Goal: Check status: Check status

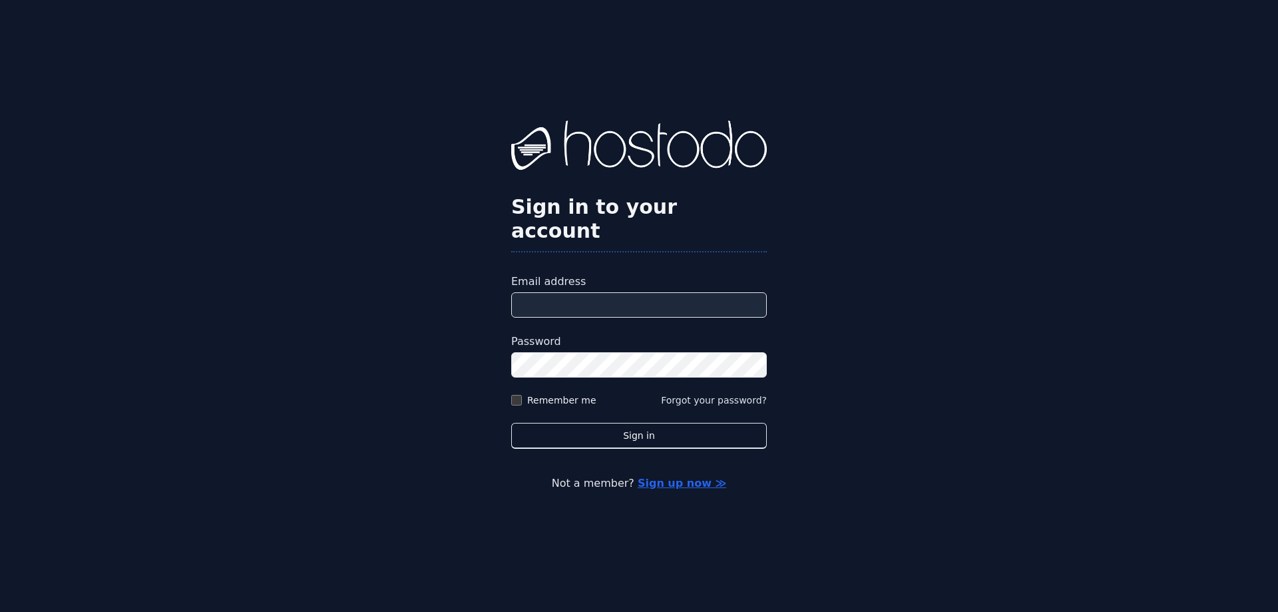
type input "**********"
click at [559, 393] on label "Remember me" at bounding box center [561, 399] width 69 height 13
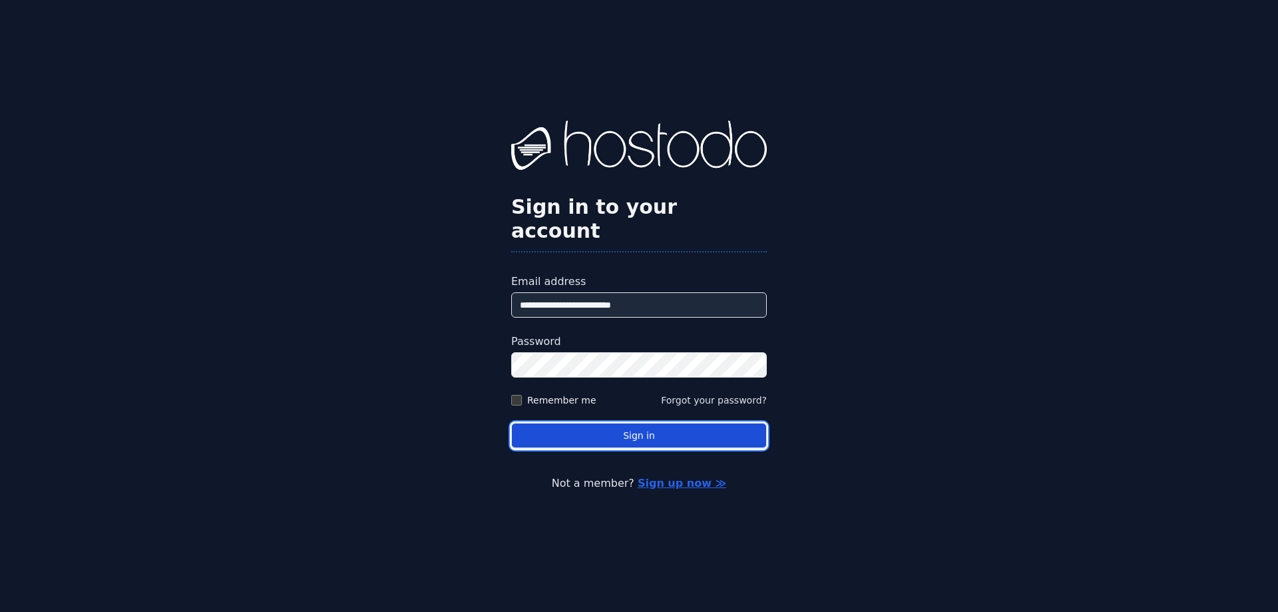
click at [574, 423] on button "Sign in" at bounding box center [639, 436] width 256 height 26
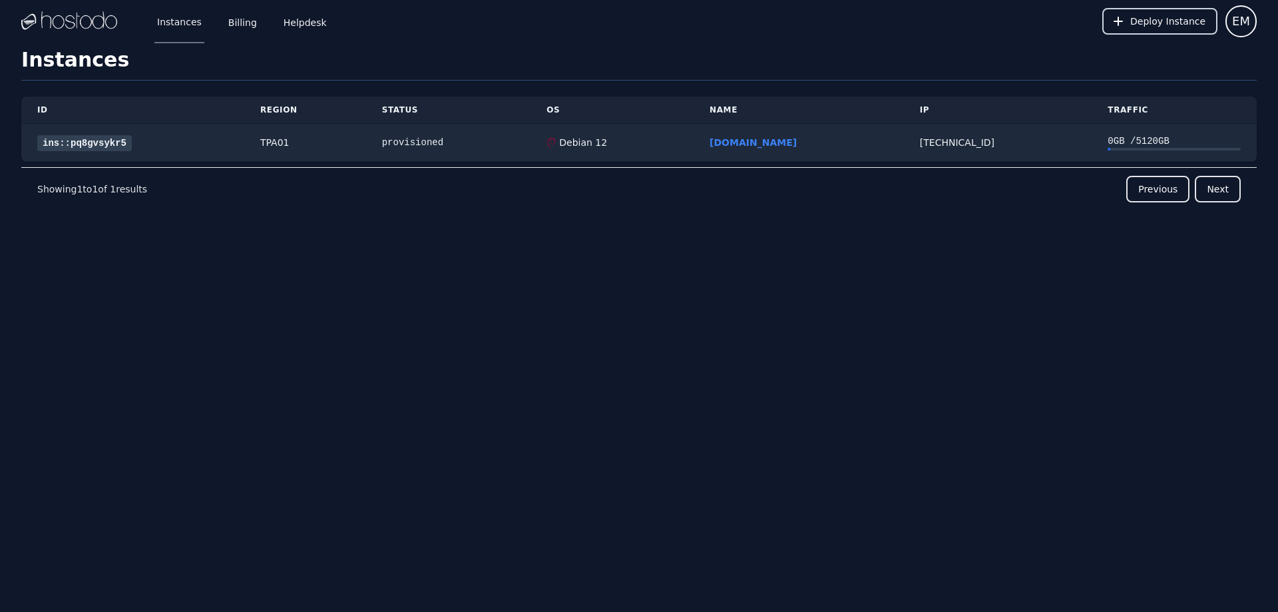
click at [1156, 24] on span "Deploy Instance" at bounding box center [1167, 21] width 75 height 13
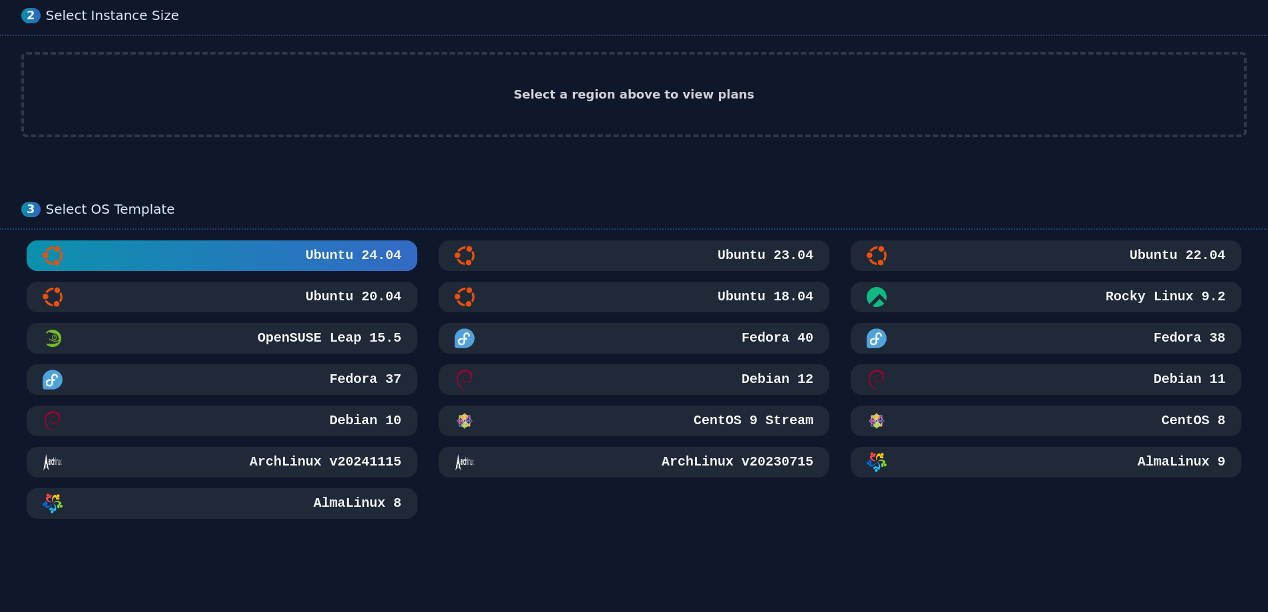
scroll to position [67, 0]
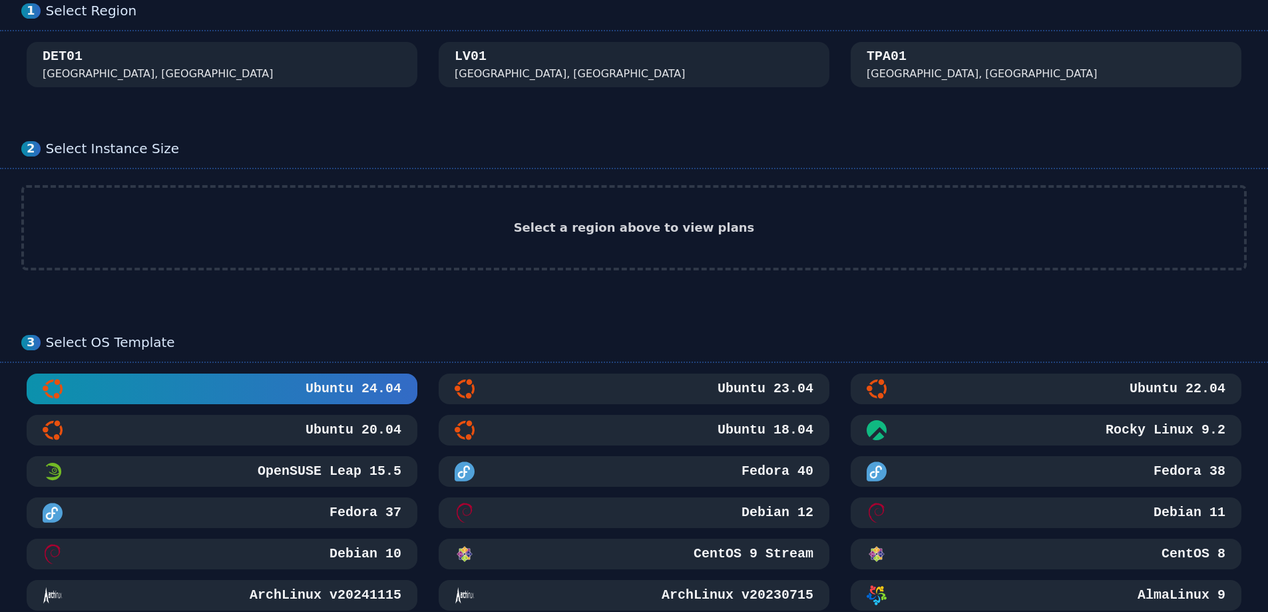
click at [930, 67] on div "TPA01 Tampa, FL" at bounding box center [1046, 64] width 359 height 35
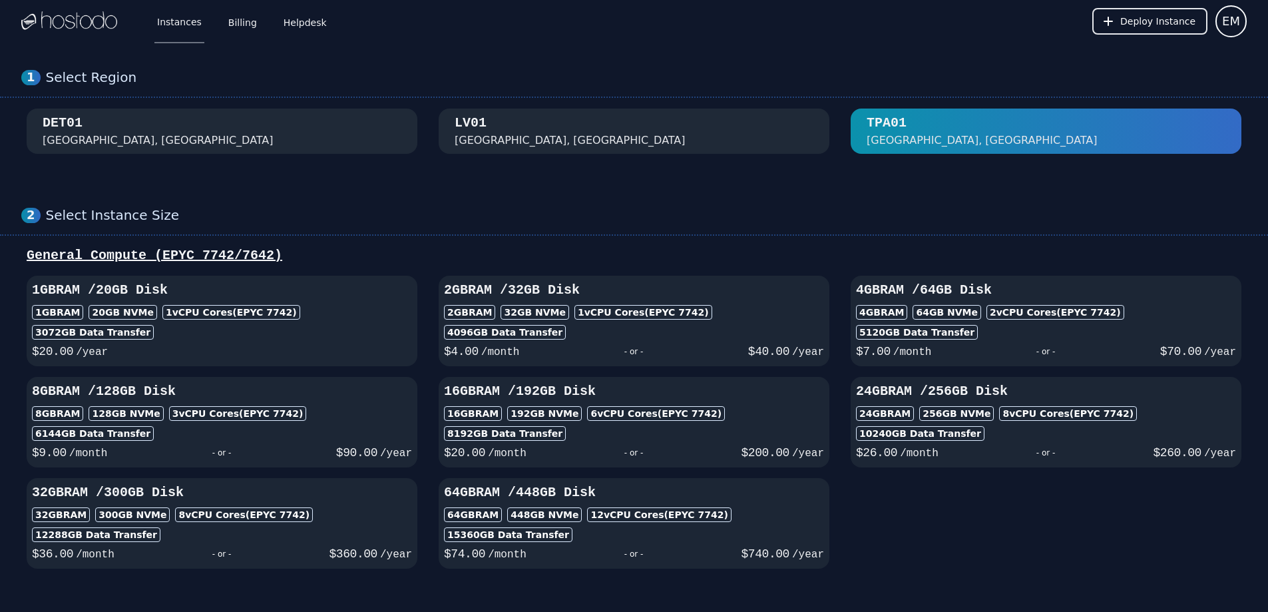
click at [142, 29] on div "Instances Billing Helpdesk" at bounding box center [231, 21] width 196 height 44
click at [162, 21] on link "Instances" at bounding box center [179, 21] width 50 height 44
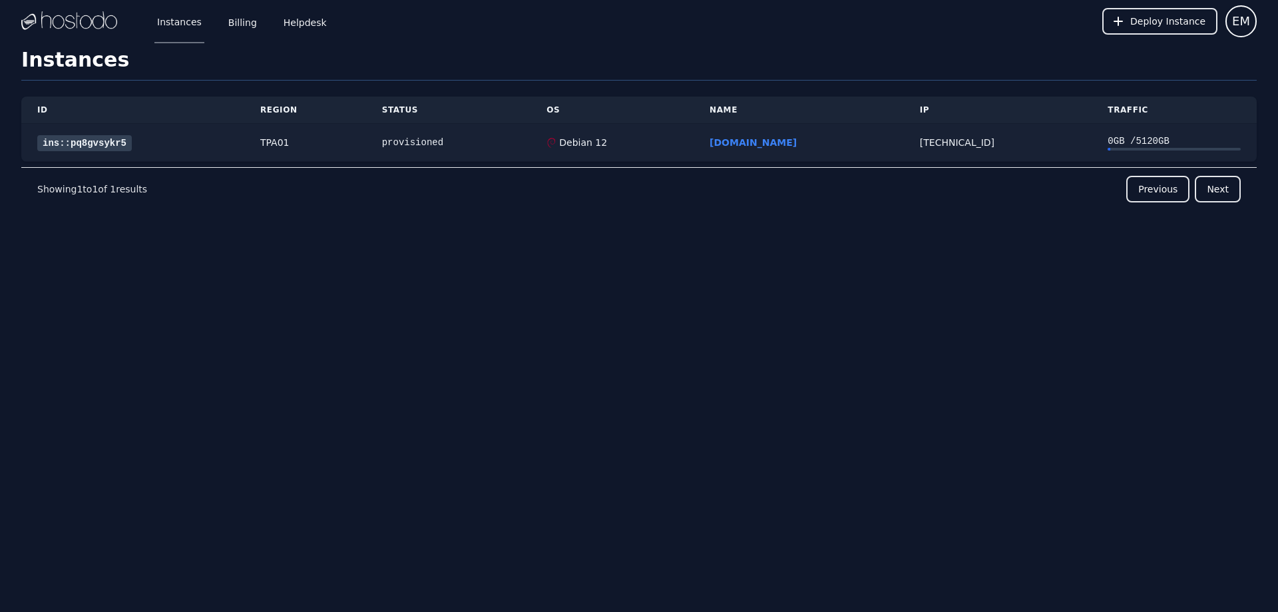
click at [100, 144] on link "ins::pq8gvsykr5" at bounding box center [84, 143] width 95 height 16
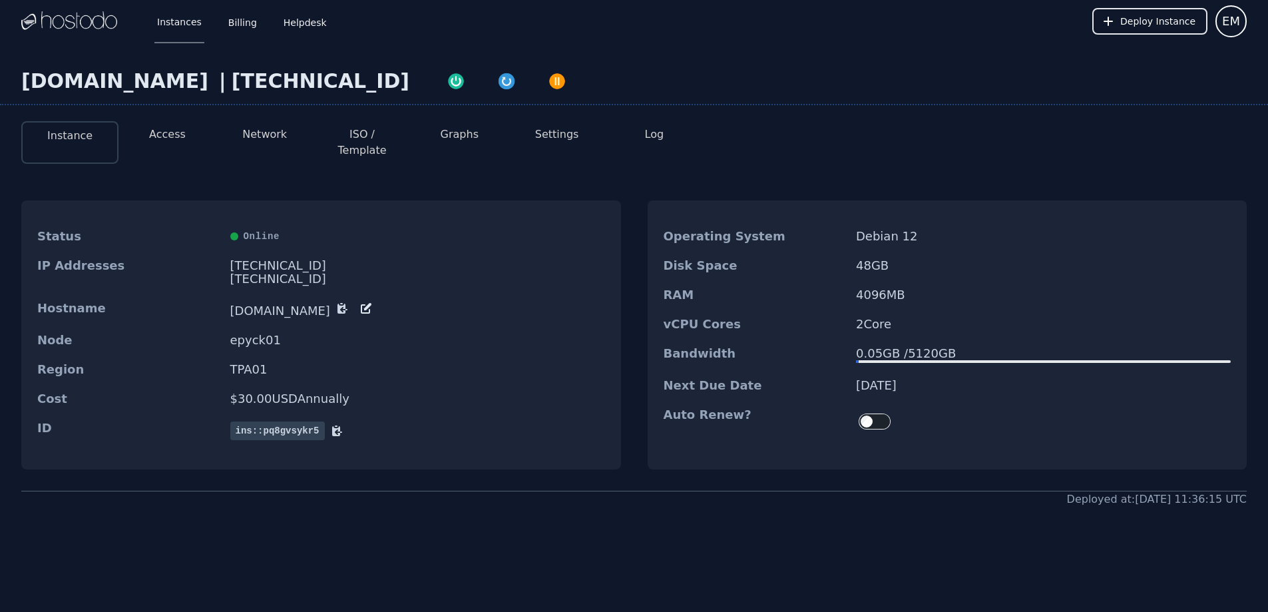
drag, startPoint x: 880, startPoint y: 288, endPoint x: 976, endPoint y: 286, distance: 95.2
click at [976, 288] on dd "4096 MB" at bounding box center [1043, 294] width 375 height 13
drag, startPoint x: 833, startPoint y: 254, endPoint x: 811, endPoint y: 247, distance: 23.2
click at [815, 248] on dl "Operating System Debian 12 Disk Space 48 GB RAM 4096 MB vCPU Cores 2 Core Bandw…" at bounding box center [948, 332] width 600 height 221
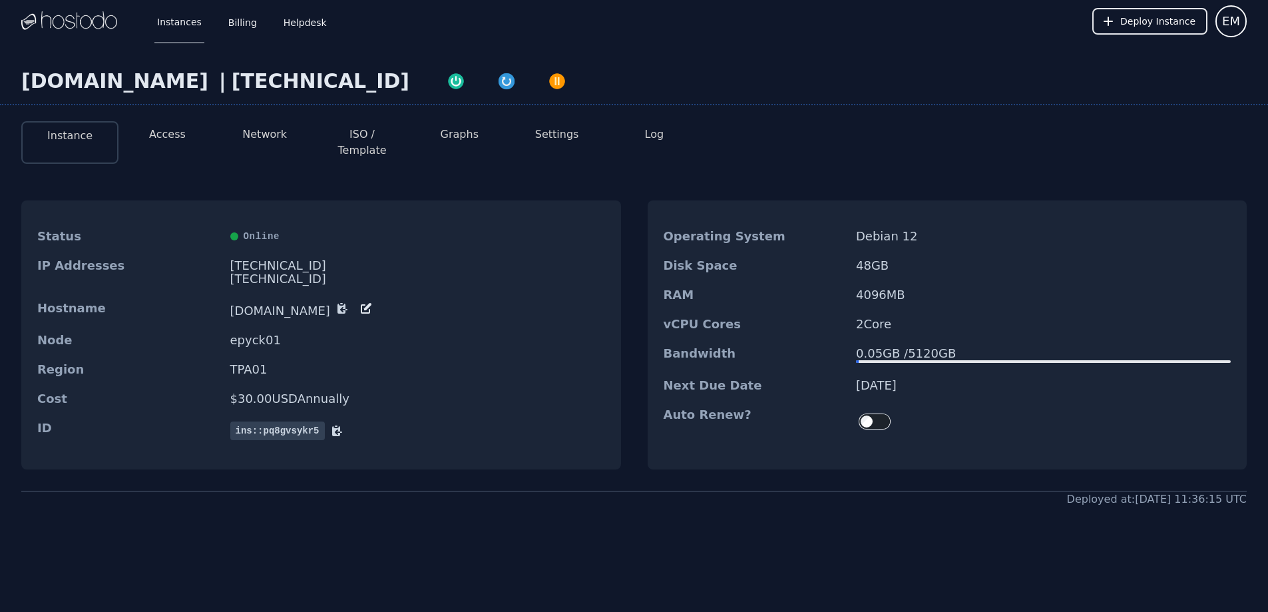
click at [811, 259] on dt "Disk Space" at bounding box center [755, 265] width 182 height 13
click at [984, 305] on dl "Operating System Debian 12 Disk Space 48 GB RAM 4096 MB vCPU Cores 2 Core Bandw…" at bounding box center [948, 332] width 600 height 221
click at [984, 317] on dd "2 Core" at bounding box center [1043, 323] width 375 height 13
drag, startPoint x: 930, startPoint y: 316, endPoint x: 861, endPoint y: 245, distance: 99.8
click at [861, 245] on dl "Operating System Debian 12 Disk Space 48 GB RAM 4096 MB vCPU Cores 2 Core Bandw…" at bounding box center [948, 332] width 600 height 221
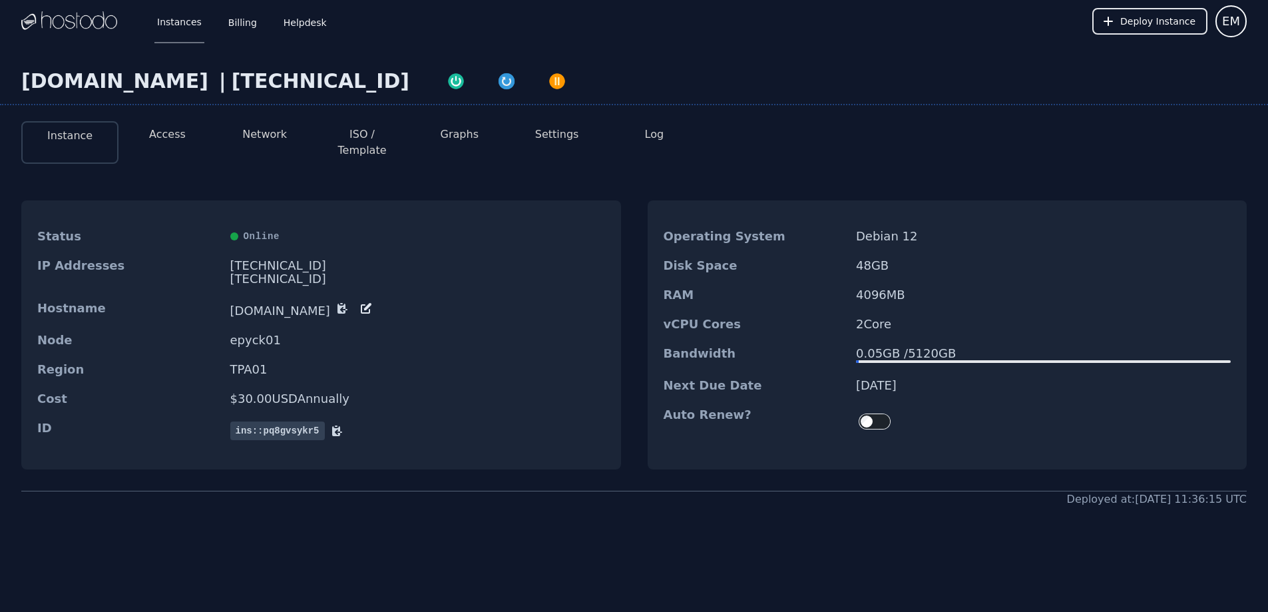
click at [861, 259] on dd "48 GB" at bounding box center [1043, 265] width 375 height 13
drag, startPoint x: 995, startPoint y: 339, endPoint x: 1002, endPoint y: 344, distance: 9.1
click at [1002, 344] on dl "Operating System Debian 12 Disk Space 48 GB RAM 4096 MB vCPU Cores 2 Core Bandw…" at bounding box center [948, 332] width 600 height 221
click at [1002, 347] on div "0.05 GB / 5120 GB" at bounding box center [1043, 353] width 375 height 13
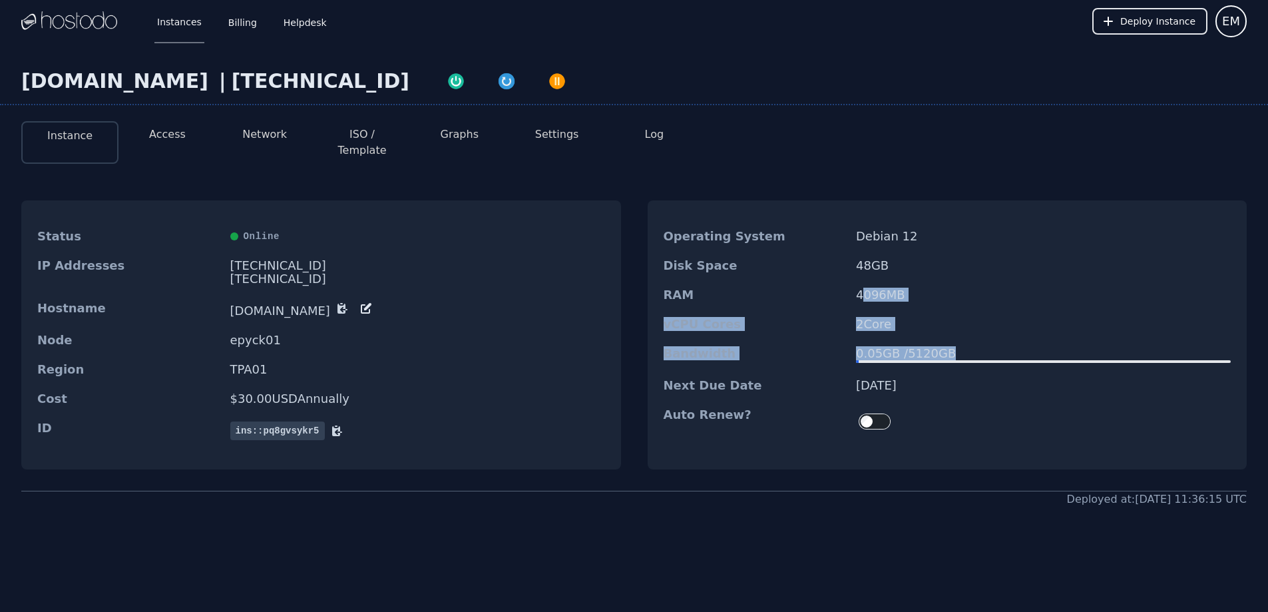
drag, startPoint x: 987, startPoint y: 342, endPoint x: 857, endPoint y: 270, distance: 148.7
click at [858, 270] on dl "Operating System Debian 12 Disk Space 48 GB RAM 4096 MB vCPU Cores 2 Core Bandw…" at bounding box center [948, 332] width 600 height 221
click at [857, 280] on div "RAM 4096 MB" at bounding box center [948, 294] width 600 height 29
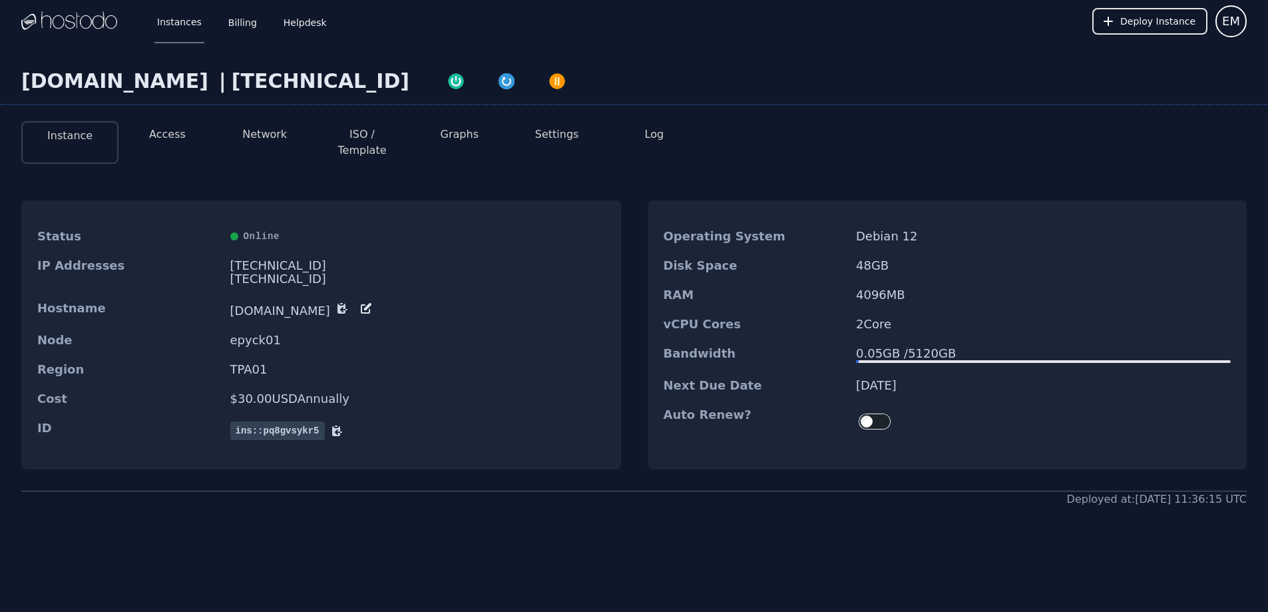
drag, startPoint x: 908, startPoint y: 352, endPoint x: 870, endPoint y: 266, distance: 94.7
click at [870, 266] on dl "Operating System Debian 12 Disk Space 48 GB RAM 4096 MB vCPU Cores 2 Core Bandw…" at bounding box center [948, 332] width 600 height 221
click at [870, 266] on div "Disk Space 48 GB" at bounding box center [948, 265] width 600 height 29
drag, startPoint x: 955, startPoint y: 346, endPoint x: 974, endPoint y: 372, distance: 32.3
click at [974, 372] on dl "Operating System Debian 12 Disk Space 48 GB RAM 4096 MB vCPU Cores 2 Core Bandw…" at bounding box center [948, 332] width 600 height 221
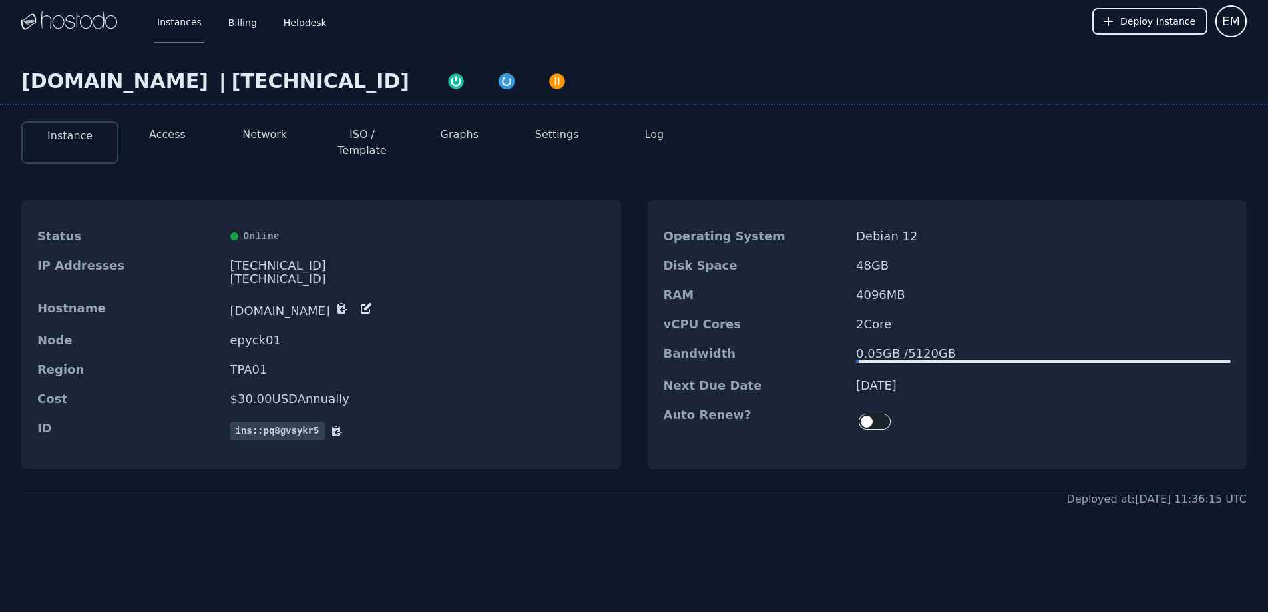
click at [974, 379] on dd "[DATE]" at bounding box center [1043, 385] width 375 height 13
drag, startPoint x: 974, startPoint y: 372, endPoint x: 857, endPoint y: 242, distance: 175.3
click at [859, 247] on dl "Operating System Debian 12 Disk Space 48 GB RAM 4096 MB vCPU Cores 2 Core Bandw…" at bounding box center [948, 332] width 600 height 221
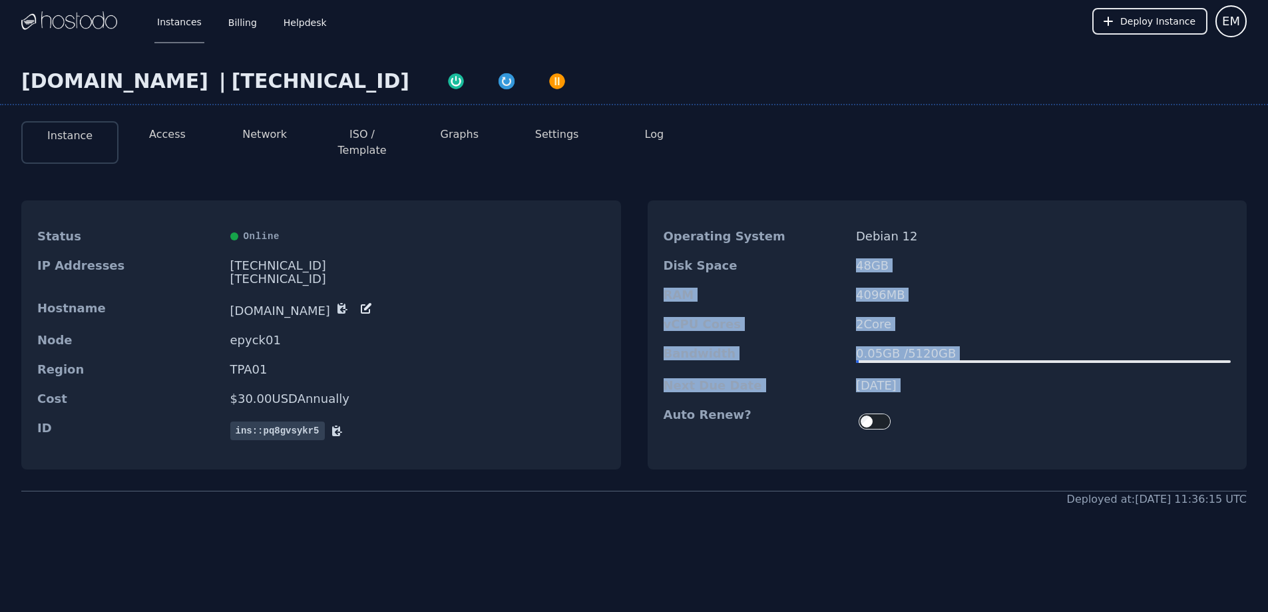
click at [857, 251] on div "Disk Space 48 GB" at bounding box center [948, 265] width 600 height 29
